Goal: Transaction & Acquisition: Download file/media

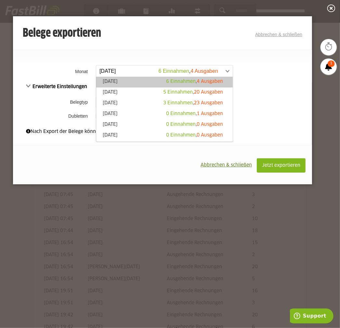
click at [139, 71] on span at bounding box center [161, 71] width 137 height 12
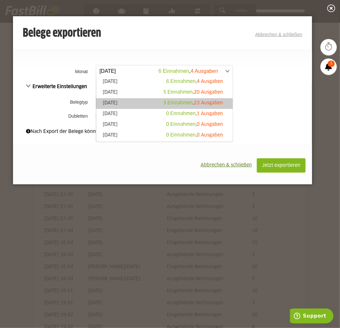
click at [139, 107] on link "[DATE] 3 Einnahmen , 23 Ausgaben" at bounding box center [164, 103] width 130 height 7
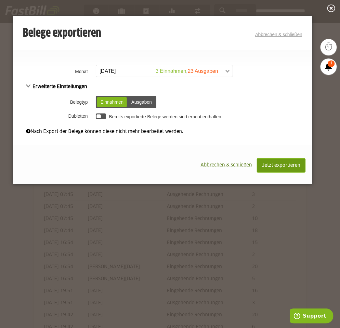
click at [287, 161] on button "Jetzt exportieren" at bounding box center [281, 165] width 49 height 14
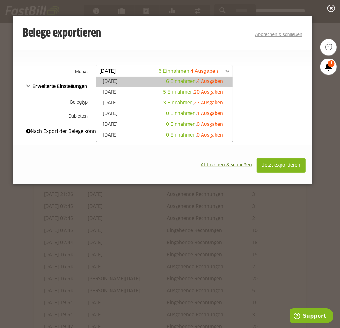
click at [156, 69] on span at bounding box center [161, 71] width 137 height 12
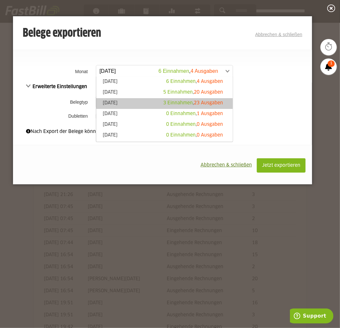
click at [147, 103] on link "Juli 2025 3 Einnahmen , 23 Ausgaben" at bounding box center [164, 103] width 130 height 7
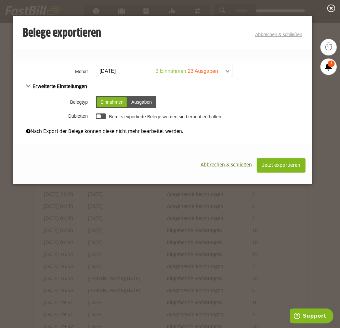
click at [149, 99] on div "Ausgaben" at bounding box center [141, 102] width 27 height 10
click at [271, 164] on span "Jetzt exportieren" at bounding box center [281, 165] width 38 height 5
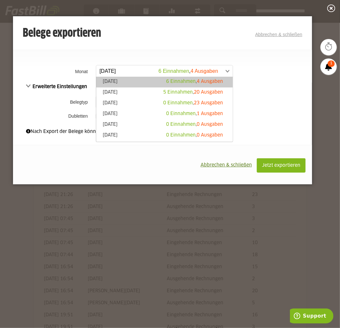
click at [140, 75] on span at bounding box center [161, 71] width 137 height 12
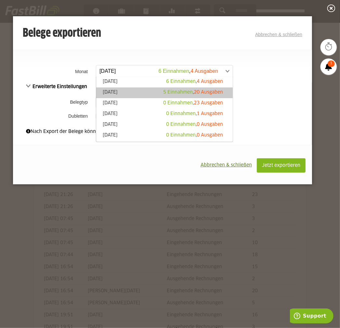
click at [139, 90] on link "August 2025 5 Einnahmen , 20 Ausgaben" at bounding box center [164, 92] width 130 height 7
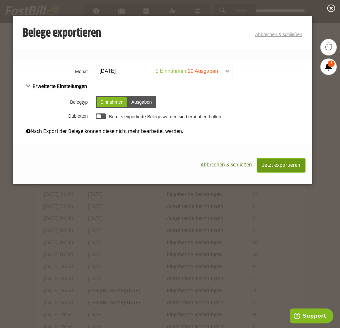
click at [266, 163] on span "Jetzt exportieren" at bounding box center [281, 165] width 38 height 5
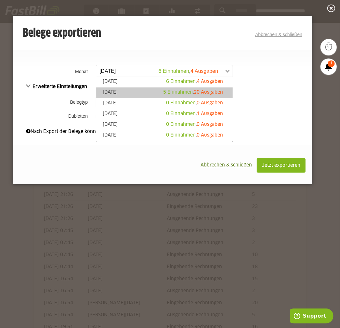
click at [143, 90] on link "August 2025 5 Einnahmen , 20 Ausgaben" at bounding box center [164, 92] width 130 height 7
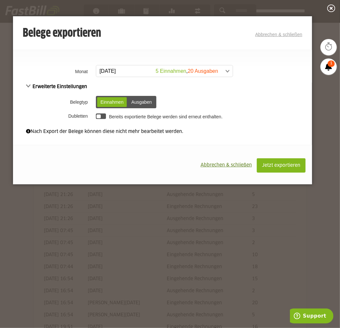
click at [145, 104] on div "Ausgaben" at bounding box center [141, 102] width 27 height 10
click at [276, 164] on span "Jetzt exportieren" at bounding box center [281, 165] width 38 height 5
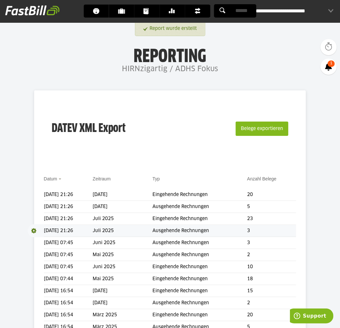
click at [31, 228] on span at bounding box center [36, 230] width 16 height 13
click at [39, 239] on link "Download" at bounding box center [45, 239] width 35 height 7
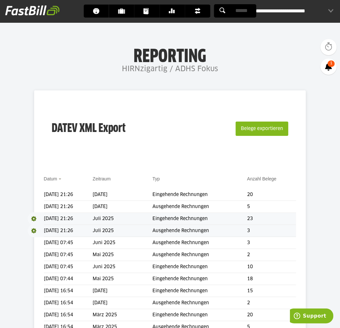
click at [35, 217] on span at bounding box center [36, 218] width 16 height 13
click at [46, 227] on link "Download" at bounding box center [45, 227] width 35 height 7
click at [34, 207] on span at bounding box center [36, 206] width 16 height 13
click at [41, 217] on link "Download" at bounding box center [45, 215] width 35 height 7
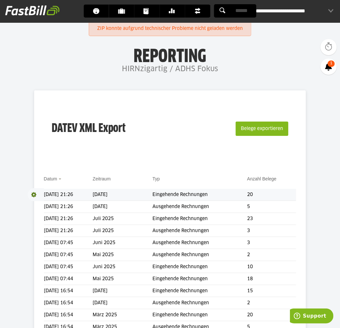
click at [34, 196] on span at bounding box center [36, 194] width 16 height 13
click at [40, 205] on link "Download" at bounding box center [45, 203] width 35 height 7
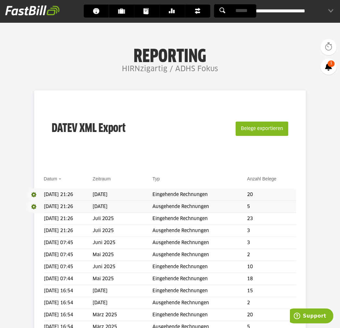
click at [36, 208] on span at bounding box center [36, 206] width 16 height 13
click at [40, 216] on link "Download" at bounding box center [45, 215] width 35 height 7
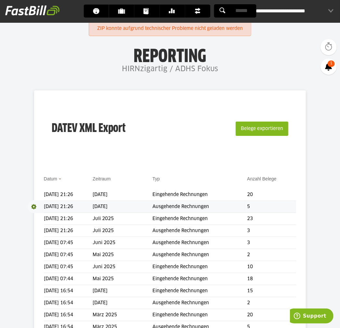
click at [33, 208] on span at bounding box center [36, 206] width 16 height 13
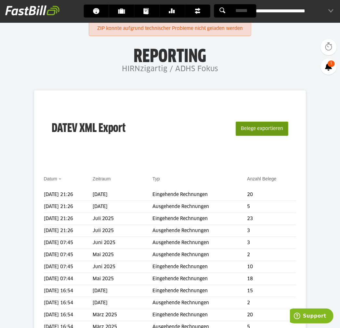
click at [254, 131] on button "Belege exportieren" at bounding box center [262, 129] width 53 height 14
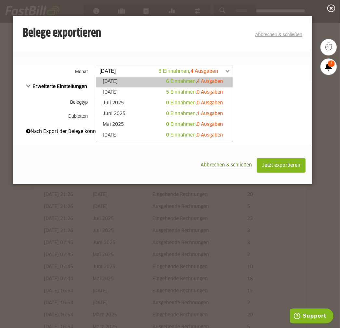
click at [138, 74] on span at bounding box center [161, 71] width 137 height 12
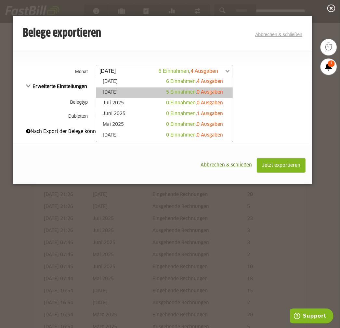
click at [136, 91] on link "August 2025 5 Einnahmen , 0 Ausgaben" at bounding box center [164, 92] width 130 height 7
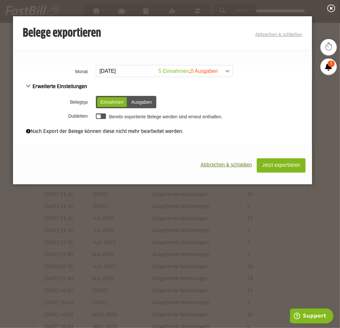
click at [168, 118] on label "Bereits exportierte Belege werden sind erneut enthalten." at bounding box center [165, 116] width 113 height 5
click at [101, 117] on div at bounding box center [101, 116] width 10 height 6
click at [101, 117] on div at bounding box center [103, 116] width 4 height 4
click at [101, 117] on div at bounding box center [101, 116] width 10 height 6
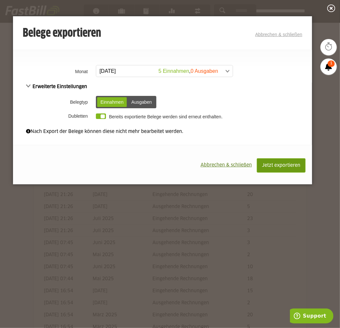
click at [272, 162] on button "Jetzt exportieren" at bounding box center [281, 165] width 49 height 14
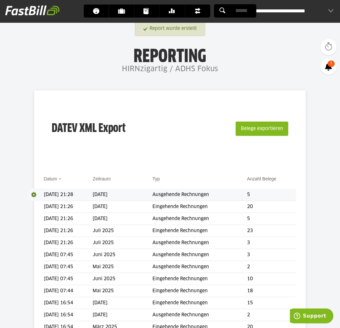
click at [35, 196] on span at bounding box center [36, 194] width 16 height 13
click at [36, 201] on span at bounding box center [34, 194] width 13 height 13
click at [33, 195] on span "Download" at bounding box center [36, 194] width 16 height 13
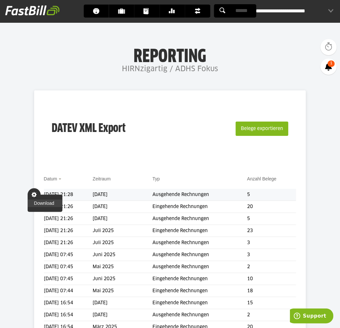
click at [36, 204] on link "Download" at bounding box center [45, 203] width 35 height 7
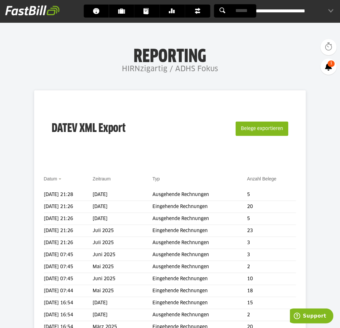
click at [65, 61] on h1 "Reporting" at bounding box center [170, 54] width 210 height 17
click at [285, 10] on div "**********" at bounding box center [295, 11] width 78 height 13
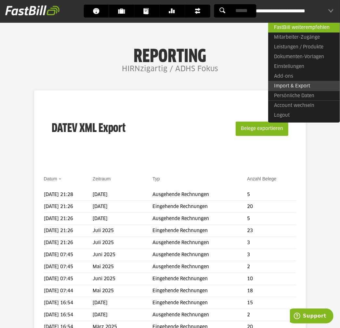
click at [282, 85] on link "Import & Export" at bounding box center [304, 86] width 72 height 10
